Goal: Contribute content: Contribute content

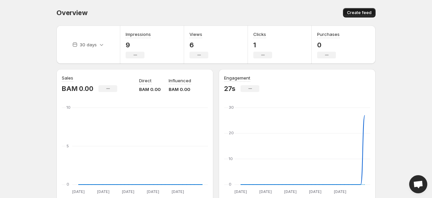
click at [353, 14] on span "Create feed" at bounding box center [359, 12] width 25 height 5
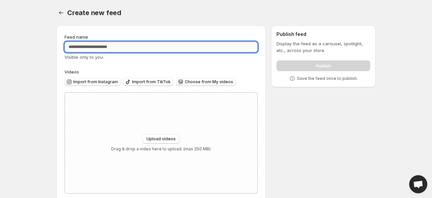
click at [158, 48] on input "Feed name" at bounding box center [160, 47] width 193 height 11
type input "**********"
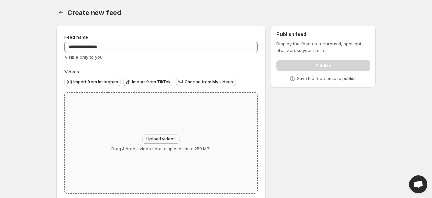
click at [156, 135] on button "Upload videos" at bounding box center [160, 138] width 37 height 9
click at [204, 81] on span "Choose from My videos" at bounding box center [209, 81] width 48 height 5
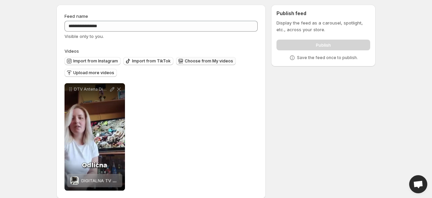
scroll to position [30, 0]
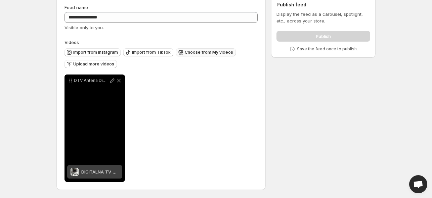
click at [87, 172] on span "DIGITALNA TV SOBNA ANTENA" at bounding box center [113, 171] width 65 height 5
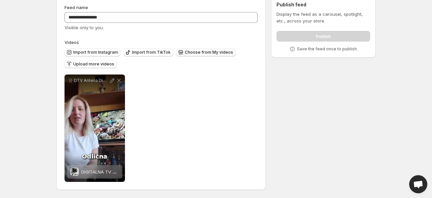
click at [318, 35] on div "Publish" at bounding box center [323, 34] width 94 height 13
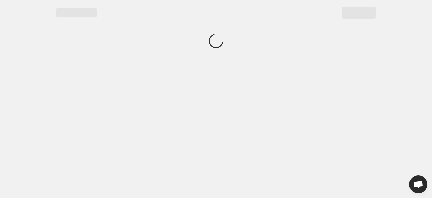
scroll to position [0, 0]
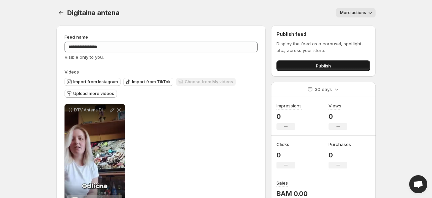
click at [312, 68] on button "Publish" at bounding box center [323, 65] width 94 height 11
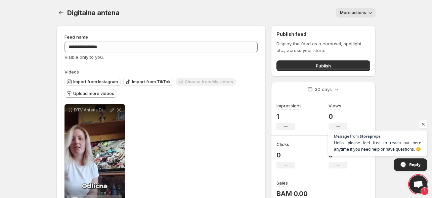
scroll to position [30, 0]
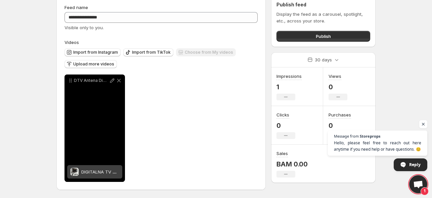
click at [104, 124] on div "DTV Antena Digitalna" at bounding box center [94, 128] width 60 height 107
click at [94, 154] on div "DTV Antena Digitalna" at bounding box center [94, 128] width 60 height 107
click at [89, 171] on span "DIGITALNA TV SOBNA ANTENA" at bounding box center [113, 171] width 65 height 5
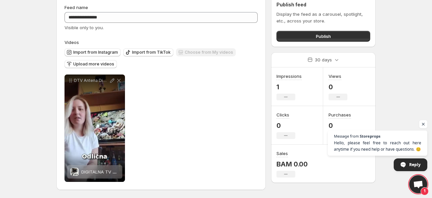
click at [416, 186] on span "Open chat" at bounding box center [418, 185] width 11 height 9
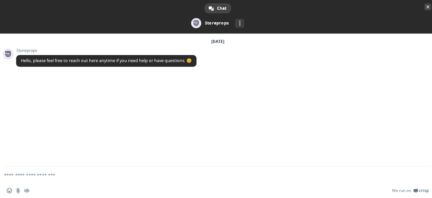
click at [426, 8] on span "Close chat" at bounding box center [427, 7] width 3 height 4
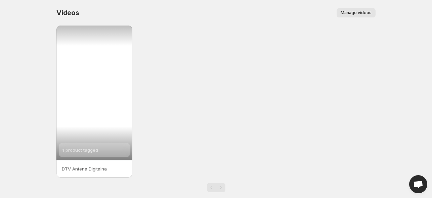
click at [81, 152] on span "1 product tagged" at bounding box center [80, 149] width 36 height 5
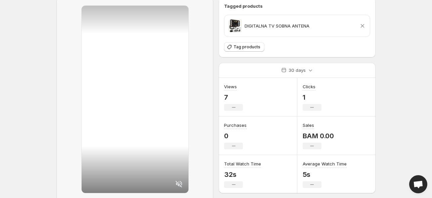
scroll to position [31, 0]
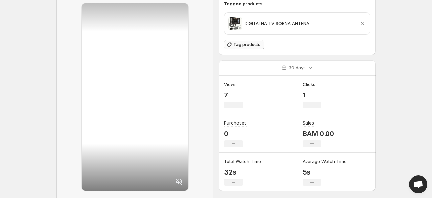
click at [246, 45] on span "Tag products" at bounding box center [246, 44] width 27 height 5
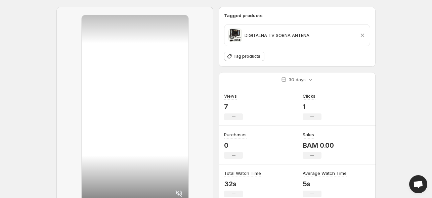
scroll to position [9, 0]
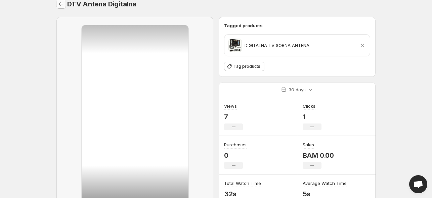
click at [61, 4] on icon "Settings" at bounding box center [61, 4] width 7 height 7
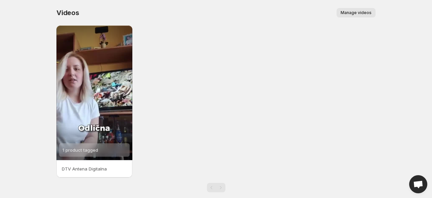
click at [85, 168] on p "DTV Antena Digitalna" at bounding box center [94, 169] width 65 height 7
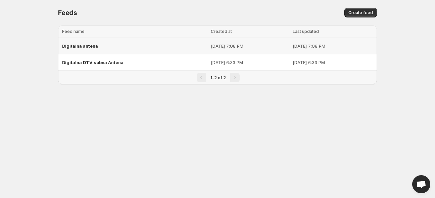
click at [114, 49] on div "Digitalna antena" at bounding box center [134, 46] width 145 height 12
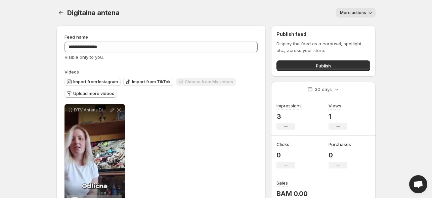
click at [374, 11] on button "More actions" at bounding box center [356, 12] width 40 height 9
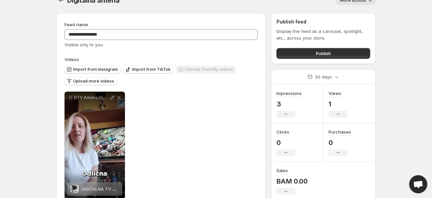
scroll to position [30, 0]
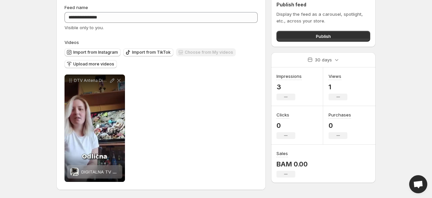
click at [187, 124] on div "**********" at bounding box center [160, 128] width 193 height 107
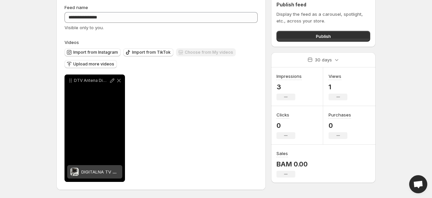
click at [87, 134] on div "DTV Antena Digitalna" at bounding box center [94, 128] width 60 height 107
click at [88, 174] on span "DIGITALNA TV SOBNA ANTENA" at bounding box center [113, 171] width 65 height 5
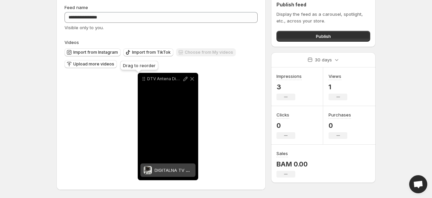
drag, startPoint x: 71, startPoint y: 81, endPoint x: 143, endPoint y: 80, distance: 72.9
click at [143, 80] on icon at bounding box center [143, 79] width 7 height 7
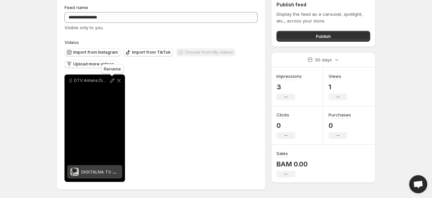
click at [112, 80] on icon at bounding box center [112, 80] width 7 height 7
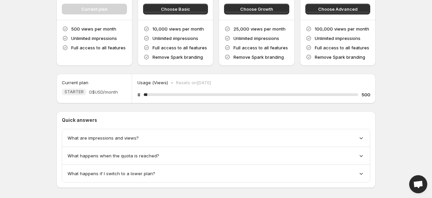
scroll to position [84, 0]
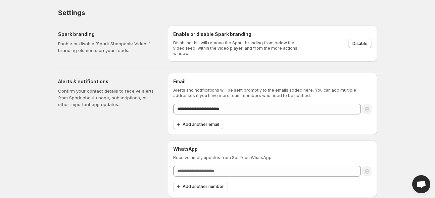
drag, startPoint x: 435, startPoint y: 31, endPoint x: 435, endPoint y: 46, distance: 15.8
click at [432, 46] on body "**********" at bounding box center [217, 99] width 435 height 198
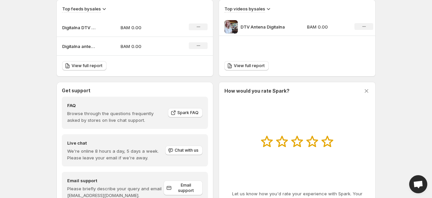
scroll to position [237, 0]
click at [358, 28] on div "No change" at bounding box center [363, 27] width 19 height 7
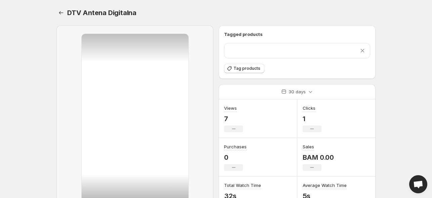
click at [361, 28] on div "Tagged products Remove product Tag products" at bounding box center [297, 52] width 157 height 53
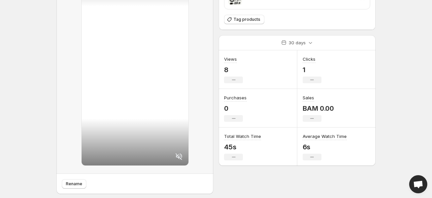
scroll to position [56, 0]
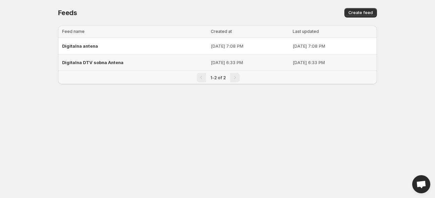
click at [160, 60] on div "Digitalna DTV sobna Antena" at bounding box center [134, 62] width 145 height 12
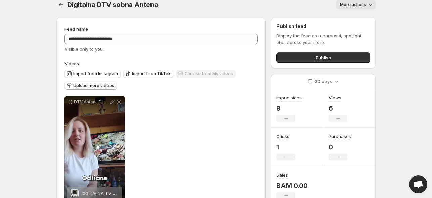
scroll to position [30, 0]
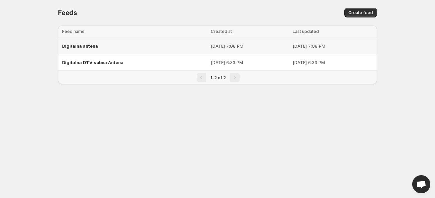
click at [140, 46] on div "Digitalna antena" at bounding box center [134, 46] width 145 height 12
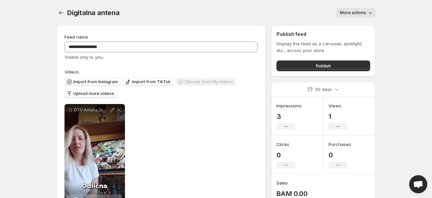
scroll to position [30, 0]
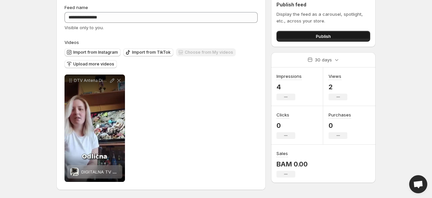
click at [319, 39] on span "Publish" at bounding box center [323, 36] width 15 height 7
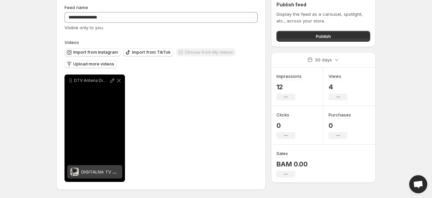
click at [116, 173] on span "DIGITALNA TV SOBNA ANTENA" at bounding box center [113, 171] width 65 height 5
